Goal: Task Accomplishment & Management: Complete application form

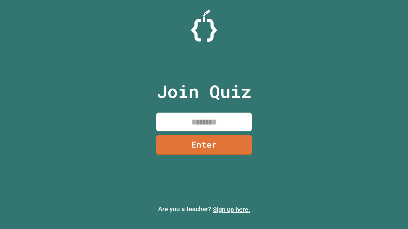
click at [231, 210] on link "Sign up here." at bounding box center [231, 210] width 37 height 8
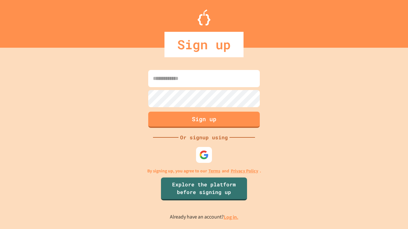
click at [231, 217] on link "Log in." at bounding box center [231, 217] width 15 height 7
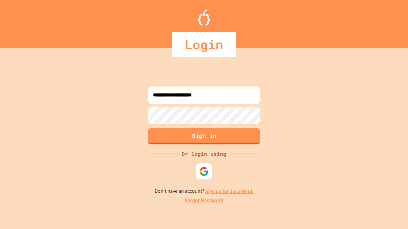
type input "**********"
